Goal: Navigation & Orientation: Find specific page/section

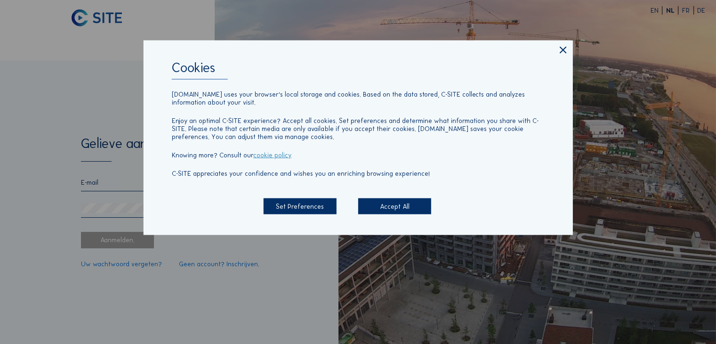
type input "[PERSON_NAME][EMAIL_ADDRESS][PERSON_NAME][DOMAIN_NAME]"
click at [374, 210] on div "Accept All" at bounding box center [394, 206] width 73 height 16
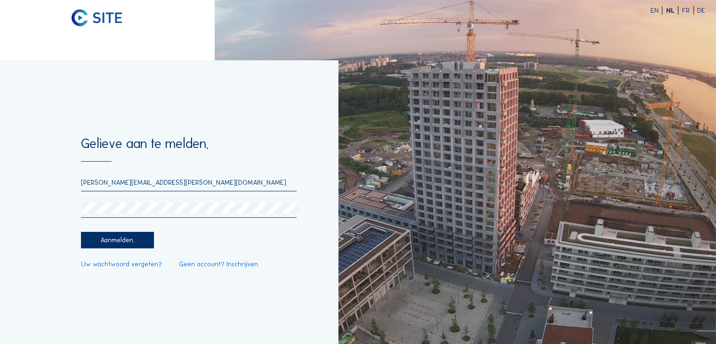
click at [110, 242] on div "Aanmelden." at bounding box center [117, 240] width 73 height 16
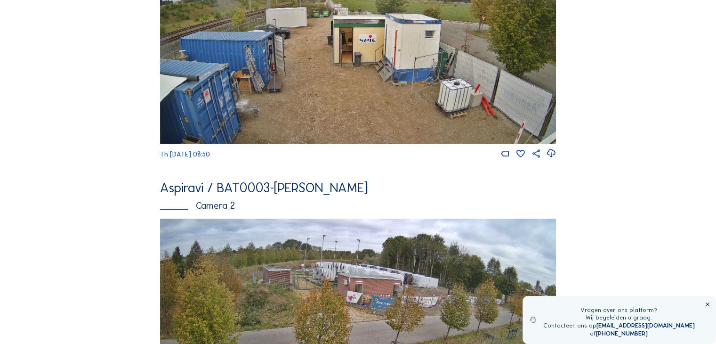
scroll to position [141, 0]
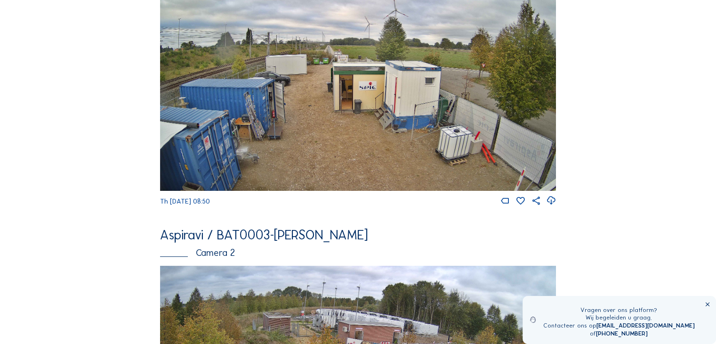
click at [382, 122] on img at bounding box center [358, 79] width 396 height 223
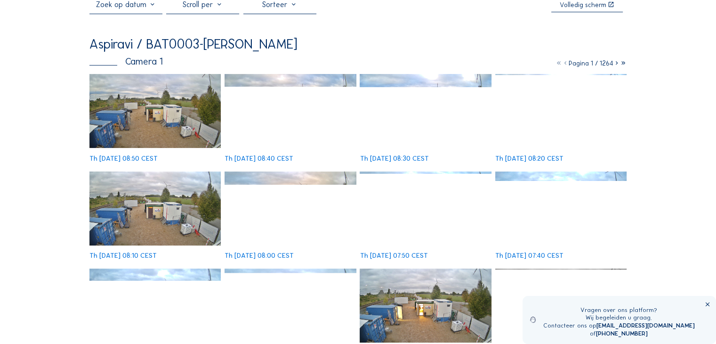
scroll to position [47, 0]
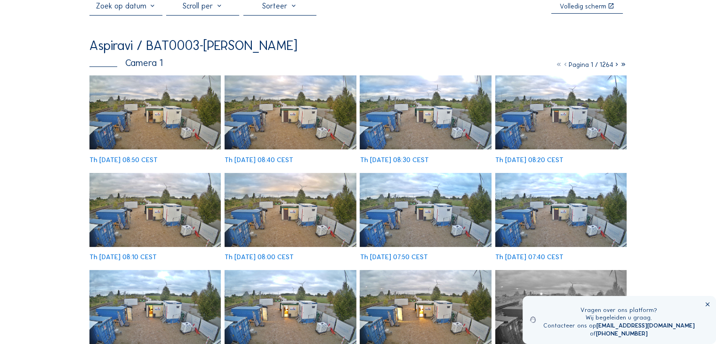
click at [169, 108] on img at bounding box center [154, 112] width 131 height 74
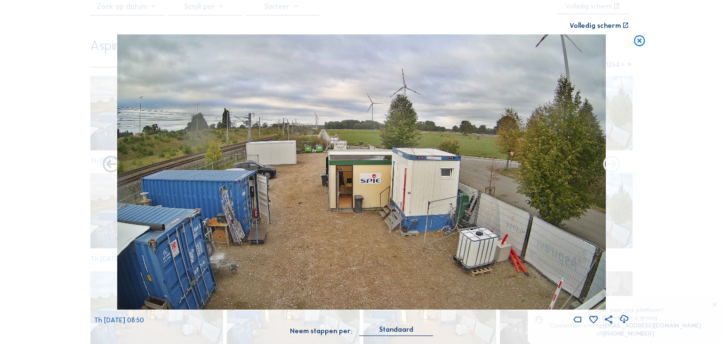
click at [609, 162] on icon at bounding box center [612, 164] width 20 height 21
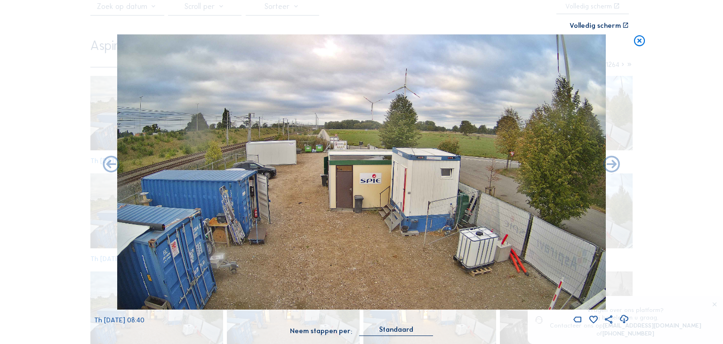
click at [638, 42] on icon at bounding box center [639, 41] width 13 height 14
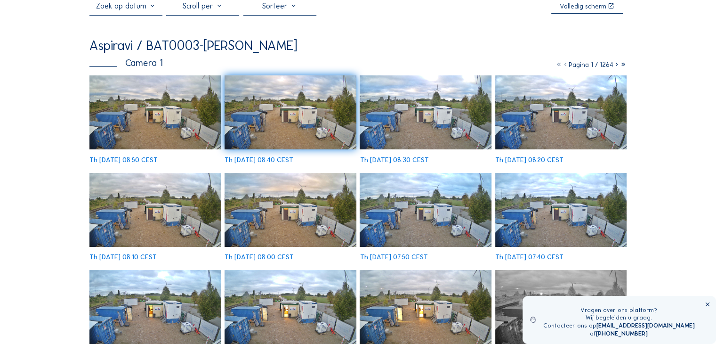
click at [708, 305] on icon at bounding box center [707, 304] width 7 height 7
